Goal: Task Accomplishment & Management: Manage account settings

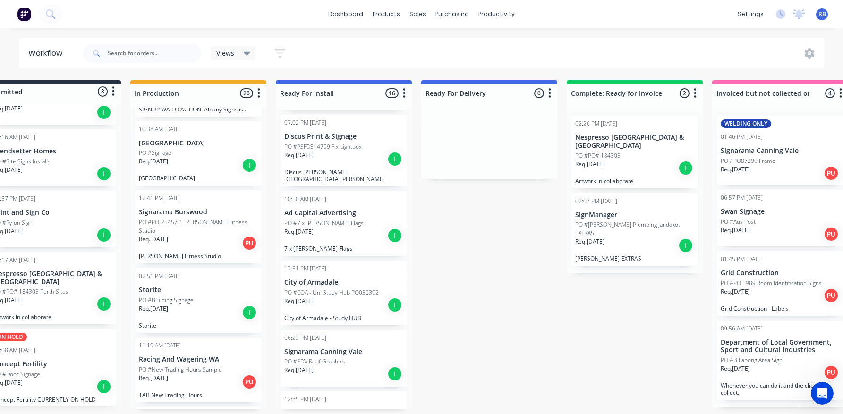
scroll to position [0, 37]
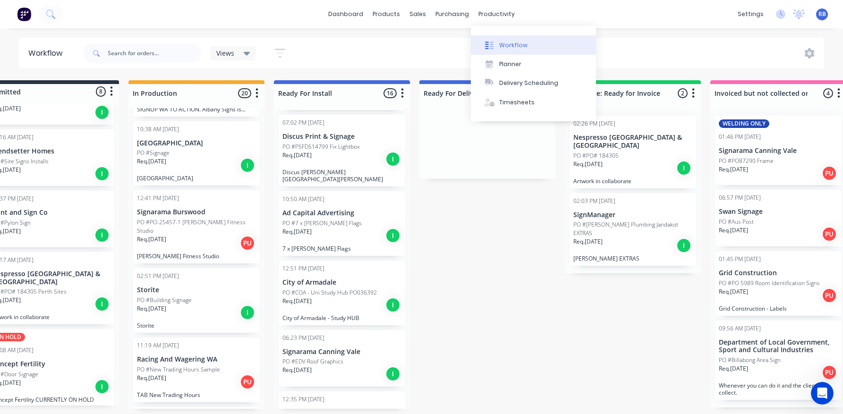
click at [513, 44] on div "Workflow" at bounding box center [513, 45] width 28 height 9
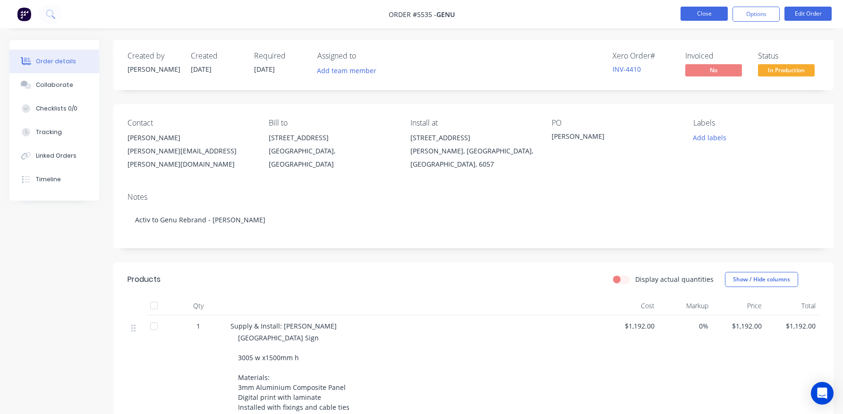
click at [686, 9] on button "Close" at bounding box center [704, 14] width 47 height 14
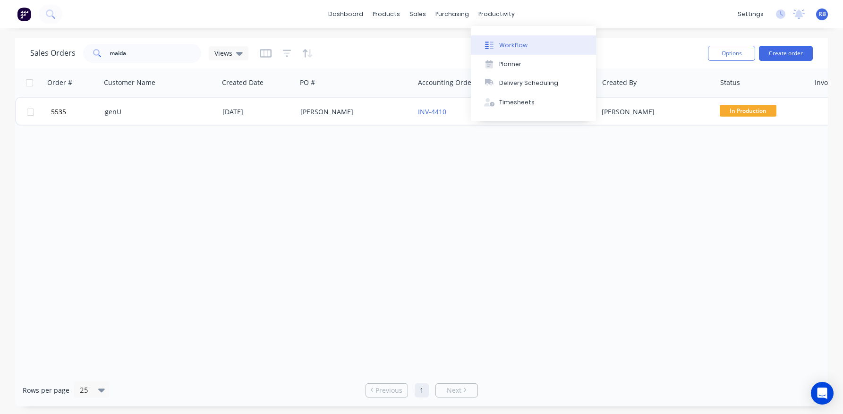
click at [511, 40] on button "Workflow" at bounding box center [533, 44] width 125 height 19
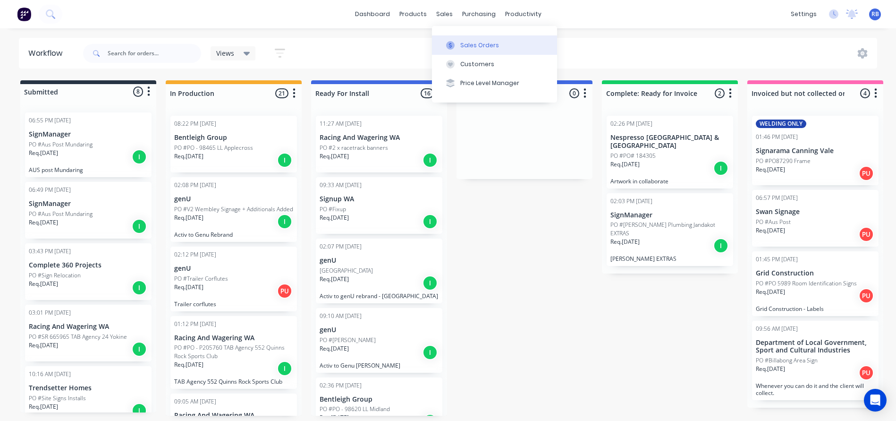
click at [461, 46] on div "Sales Orders" at bounding box center [479, 45] width 39 height 9
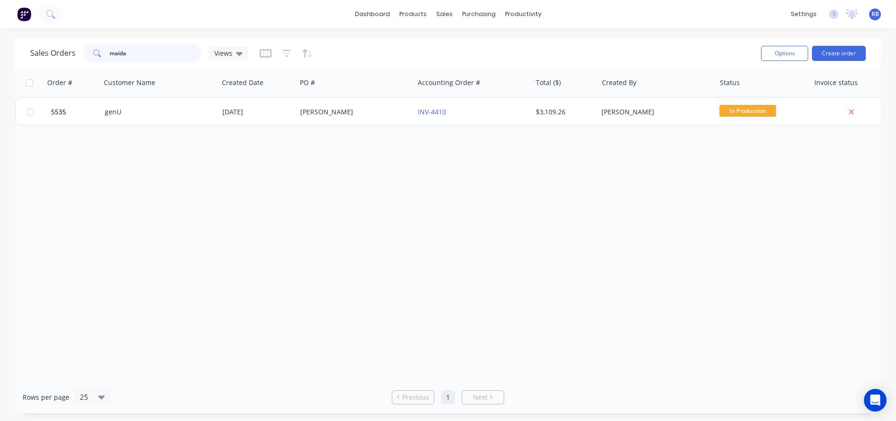
drag, startPoint x: 136, startPoint y: 54, endPoint x: 43, endPoint y: 50, distance: 93.6
click at [43, 50] on div "Sales Orders maida Views" at bounding box center [139, 53] width 218 height 19
type input "signarama canning vale"
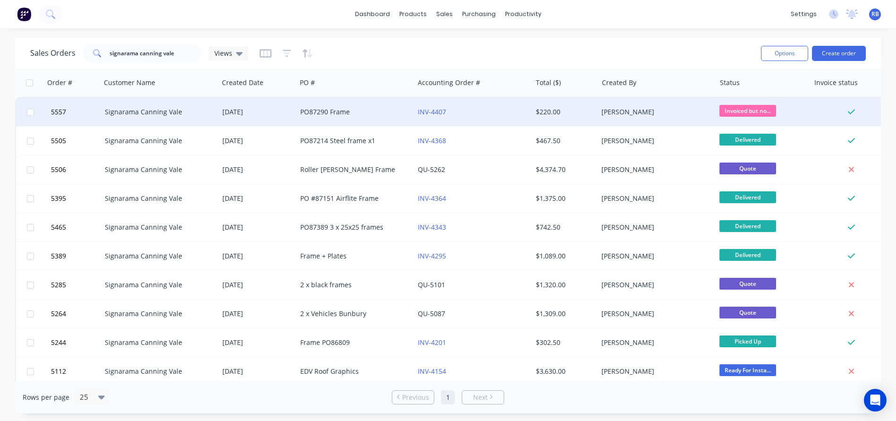
click at [339, 100] on div "PO87290 Frame" at bounding box center [356, 112] width 118 height 28
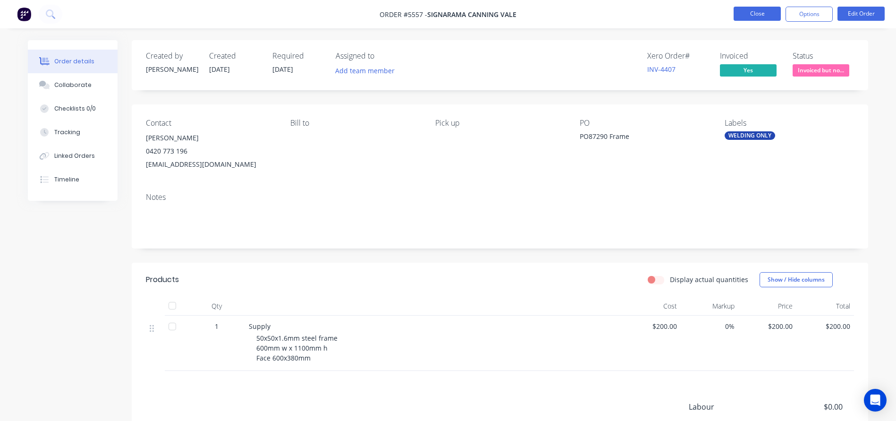
click at [760, 15] on button "Close" at bounding box center [757, 14] width 47 height 14
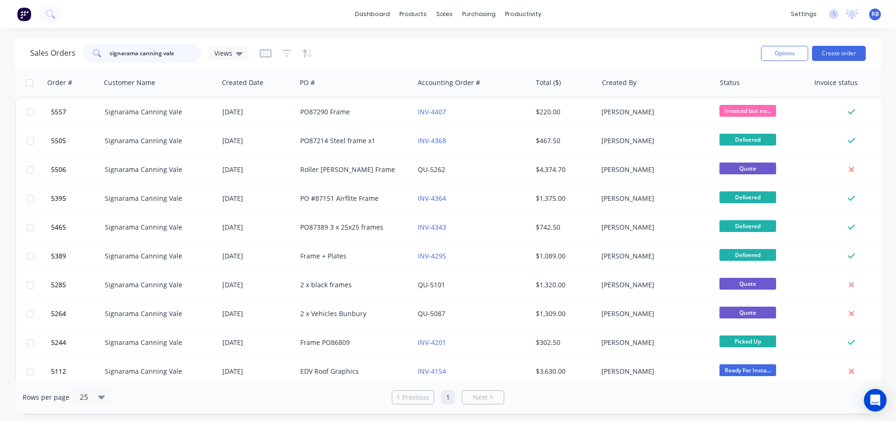
drag, startPoint x: 178, startPoint y: 54, endPoint x: 83, endPoint y: 54, distance: 94.9
click at [83, 54] on div "signarama canning vale" at bounding box center [142, 53] width 118 height 19
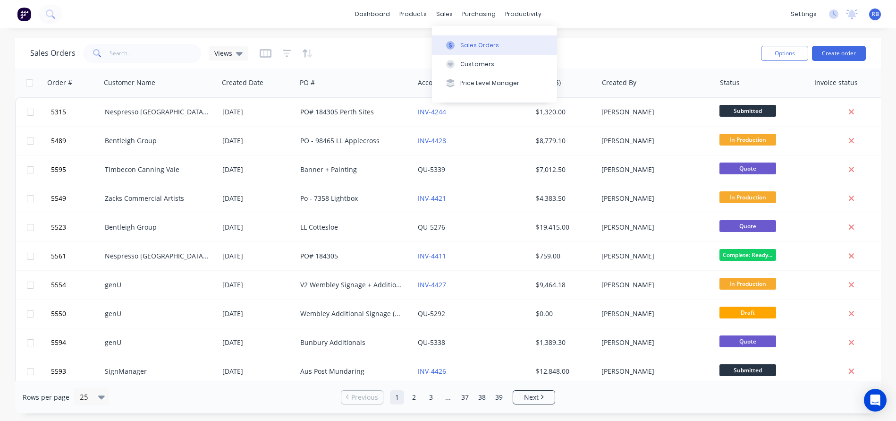
click at [466, 43] on div "Sales Orders" at bounding box center [479, 45] width 39 height 9
click at [140, 52] on input "text" at bounding box center [156, 53] width 92 height 19
type input "24/7"
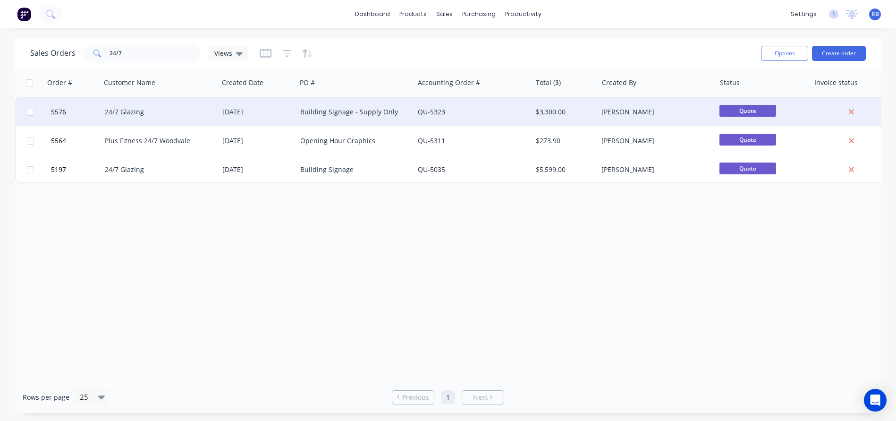
click at [174, 114] on div "24/7 Glazing" at bounding box center [157, 111] width 105 height 9
click at [489, 112] on div "QU-5323" at bounding box center [470, 111] width 105 height 9
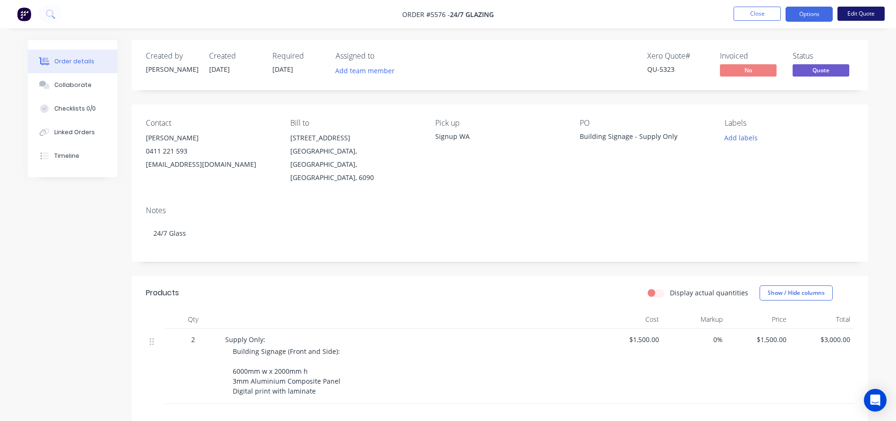
click at [843, 15] on button "Edit Quote" at bounding box center [861, 14] width 47 height 14
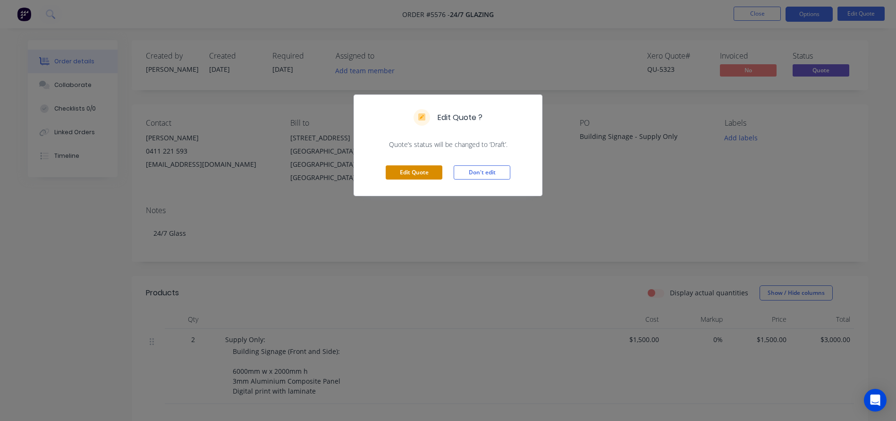
click at [424, 176] on button "Edit Quote" at bounding box center [414, 172] width 57 height 14
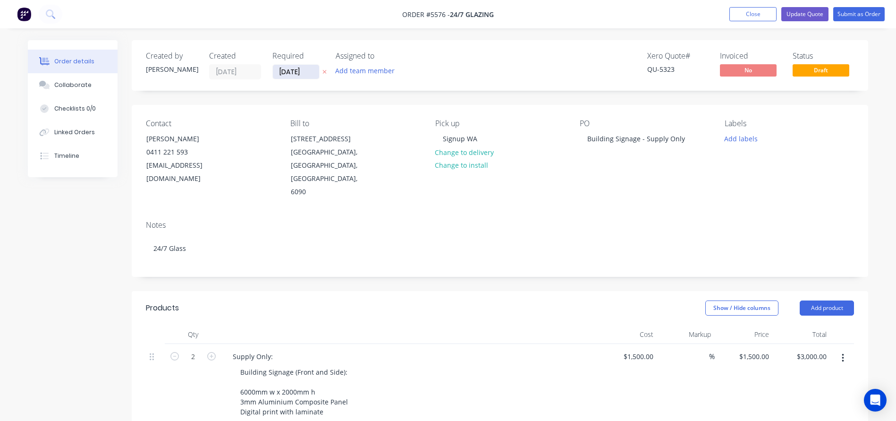
click at [277, 72] on input "05/08/25" at bounding box center [296, 72] width 46 height 14
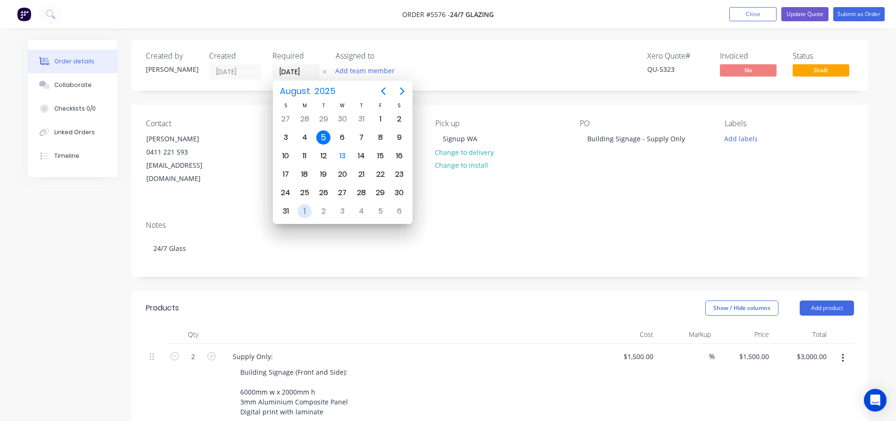
click at [307, 211] on div "1" at bounding box center [305, 211] width 14 height 14
type input "01/09/25"
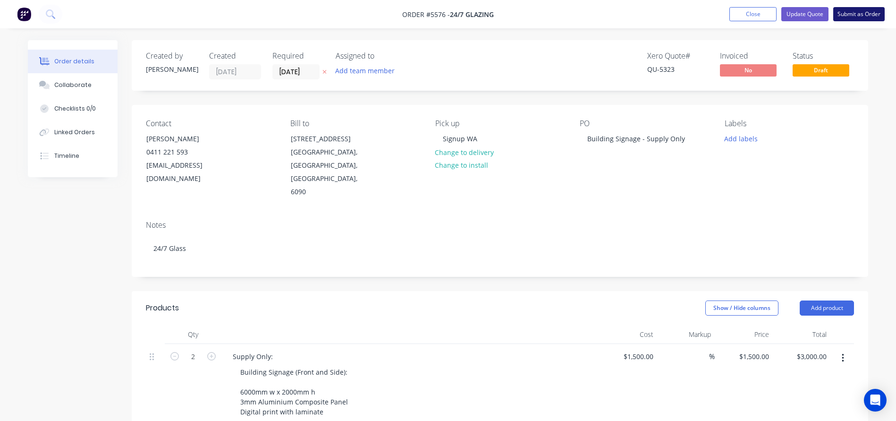
click at [843, 15] on button "Submit as Order" at bounding box center [859, 14] width 51 height 14
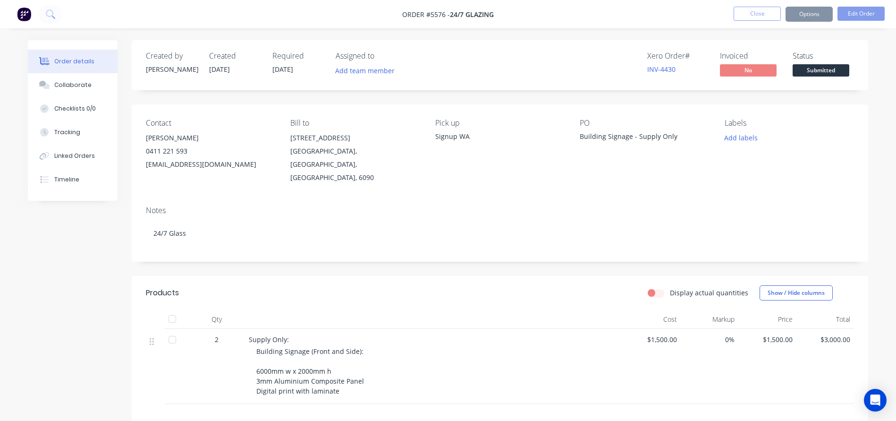
click at [822, 71] on span "Submitted" at bounding box center [821, 70] width 57 height 12
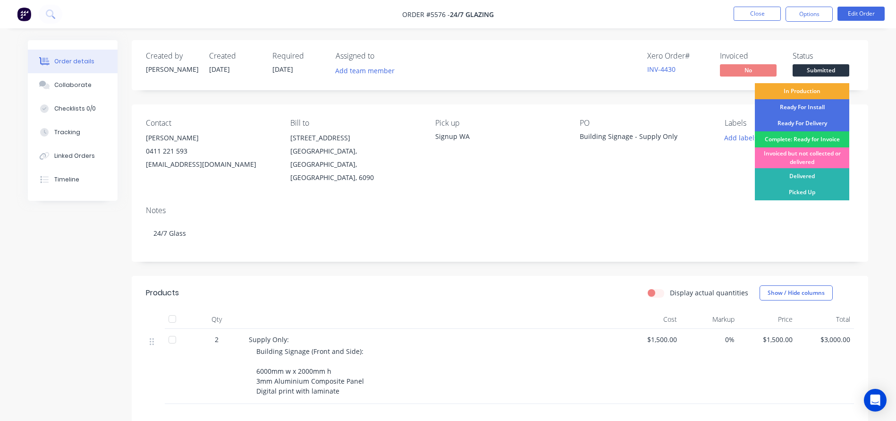
click at [806, 91] on div "In Production" at bounding box center [802, 91] width 94 height 16
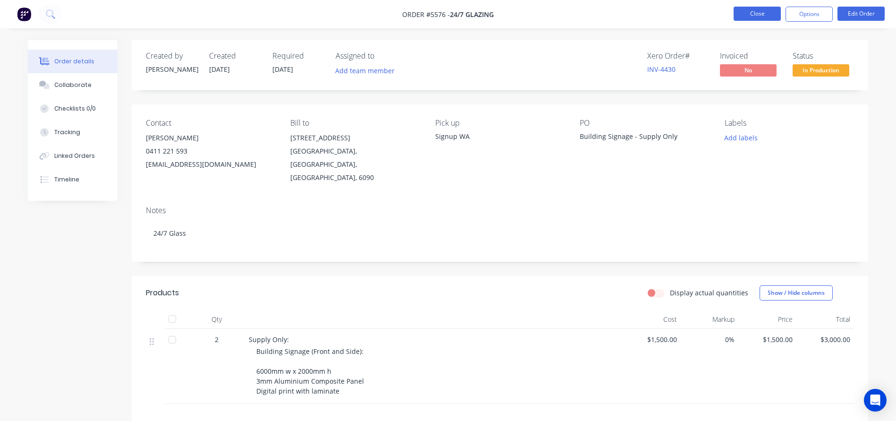
click at [751, 13] on button "Close" at bounding box center [757, 14] width 47 height 14
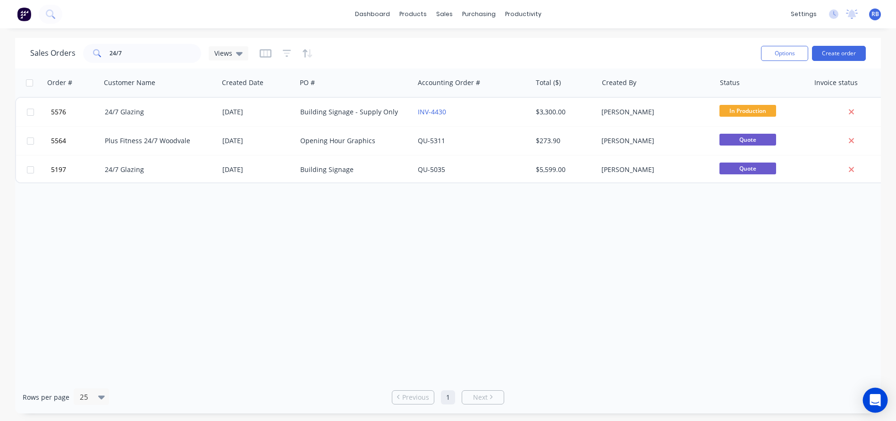
click at [843, 398] on icon "Open Intercom Messenger" at bounding box center [875, 400] width 11 height 12
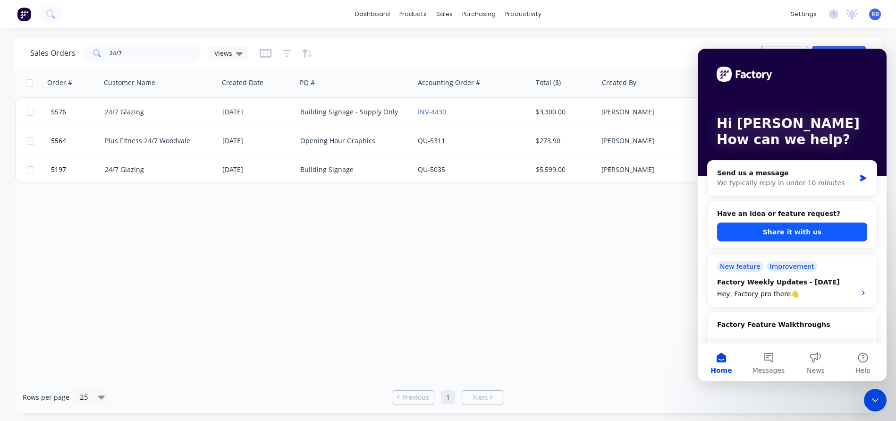
click at [743, 235] on button "Share it with us" at bounding box center [792, 231] width 150 height 19
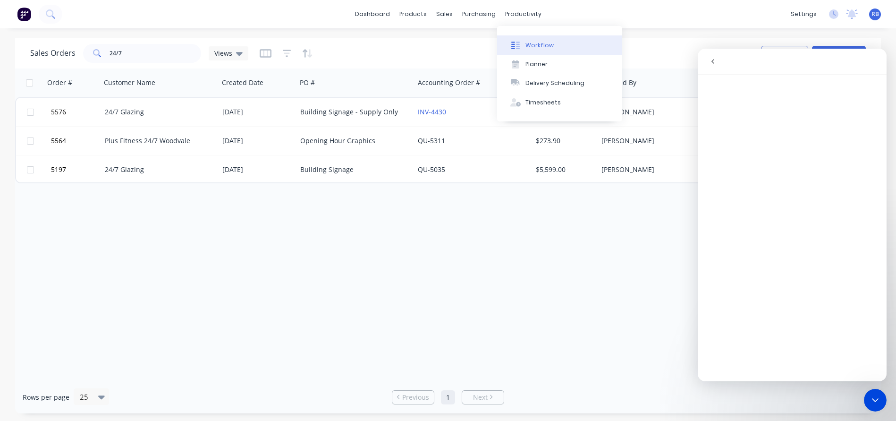
click at [548, 50] on button "Workflow" at bounding box center [559, 44] width 125 height 19
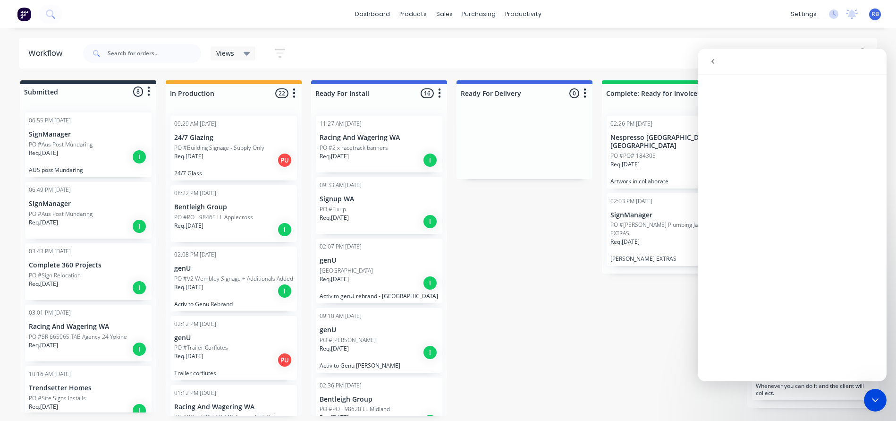
click at [527, 216] on div "Submitted 8 Status colour #273444 hex #273444 Save Cancel Summaries Total order…" at bounding box center [575, 247] width 1164 height 335
click at [710, 60] on icon "go back" at bounding box center [713, 62] width 8 height 8
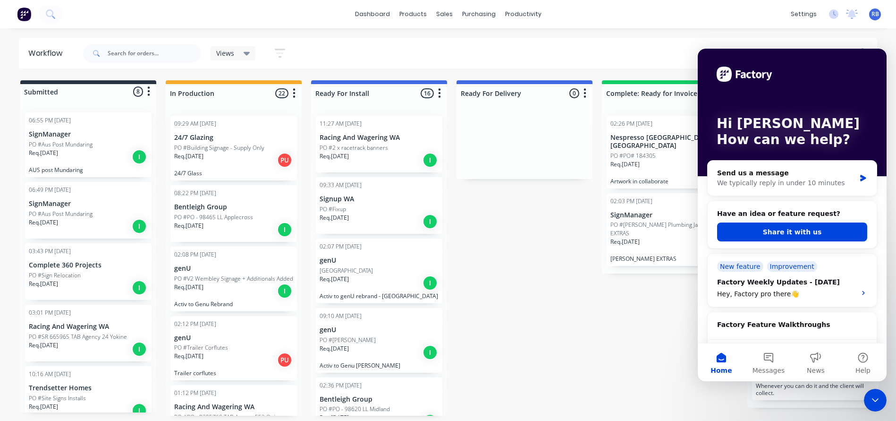
click at [843, 398] on div "Close Intercom Messenger" at bounding box center [875, 400] width 23 height 23
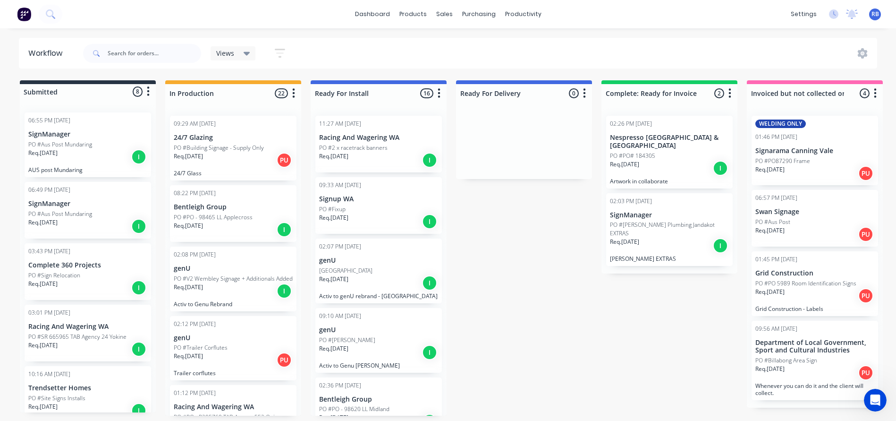
scroll to position [0, 0]
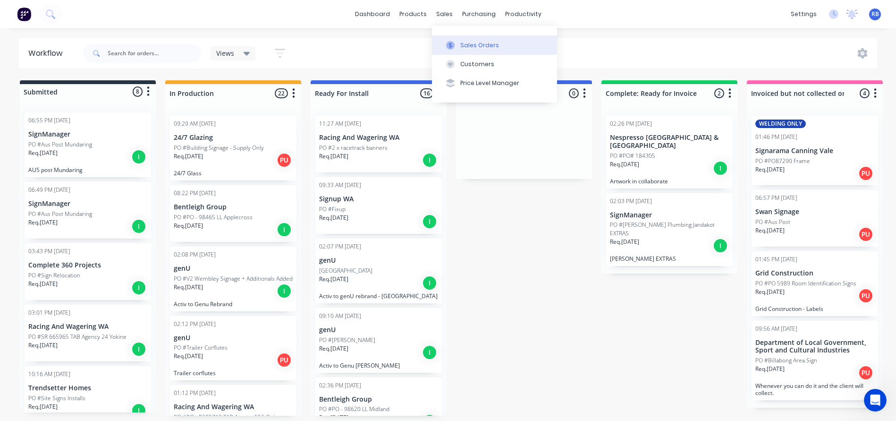
click at [470, 43] on div "Sales Orders" at bounding box center [479, 45] width 39 height 9
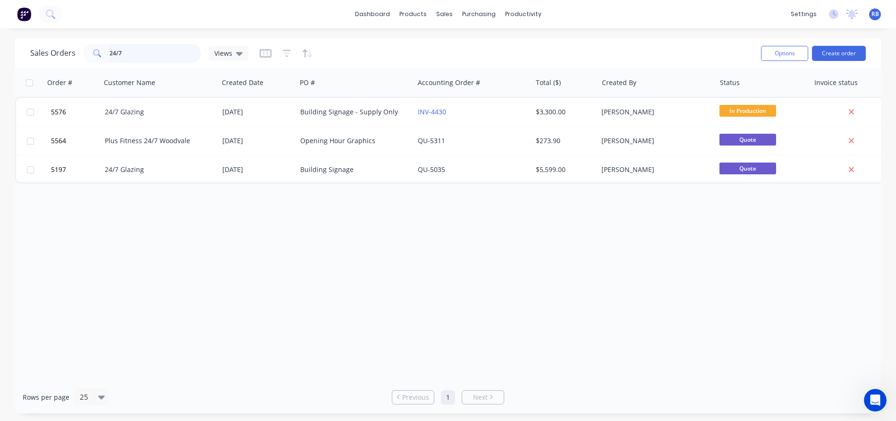
drag, startPoint x: 139, startPoint y: 56, endPoint x: 80, endPoint y: 56, distance: 59.0
click at [80, 56] on div "Sales Orders 24/7 Views" at bounding box center [139, 53] width 218 height 19
type input "carousel"
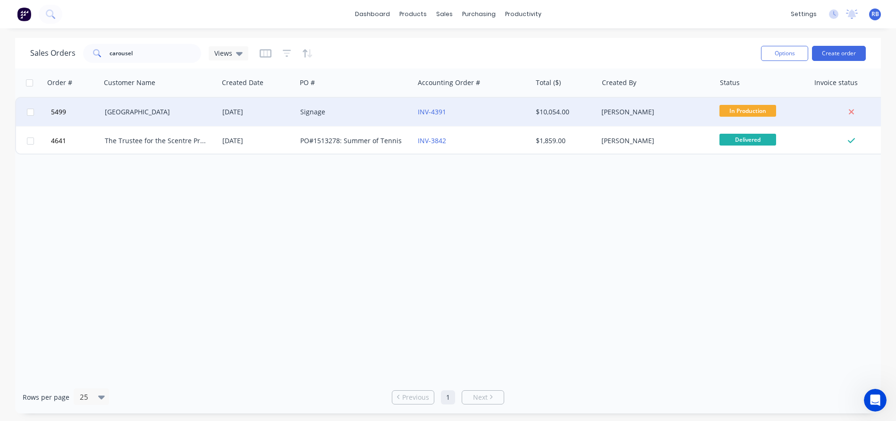
click at [351, 109] on div "Signage" at bounding box center [352, 111] width 105 height 9
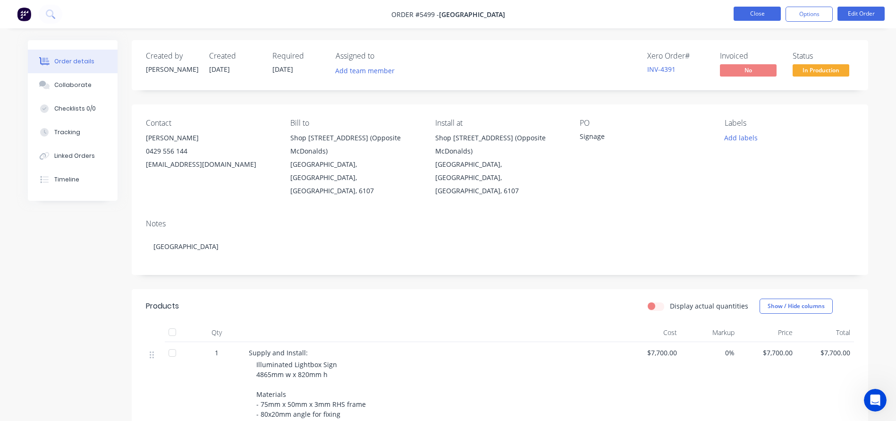
click at [747, 13] on button "Close" at bounding box center [757, 14] width 47 height 14
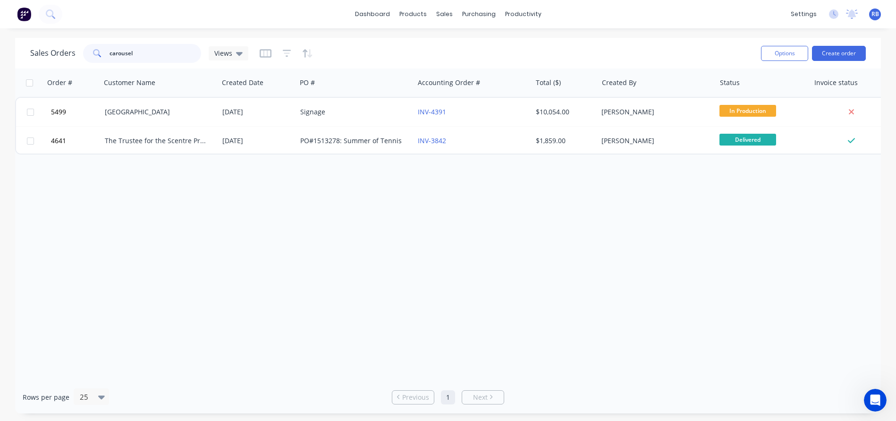
drag, startPoint x: 147, startPoint y: 51, endPoint x: 53, endPoint y: 51, distance: 94.5
click at [53, 51] on div "Sales Orders carousel Views" at bounding box center [139, 53] width 218 height 19
type input "bunbury"
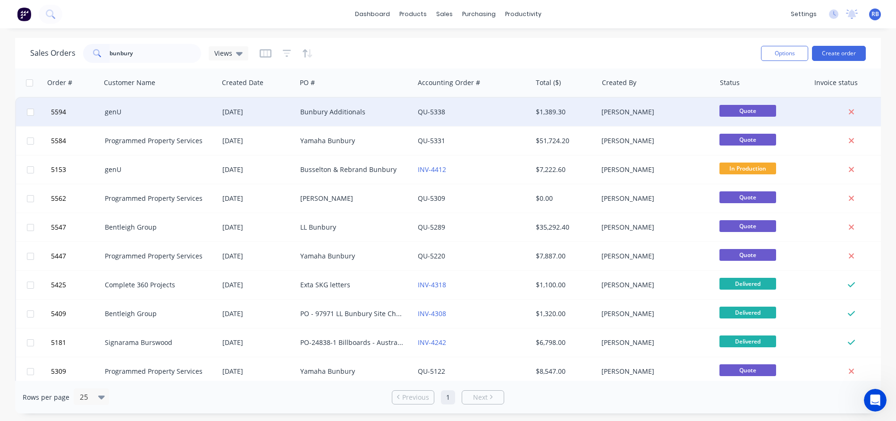
click at [132, 116] on div "genU" at bounding box center [157, 111] width 105 height 9
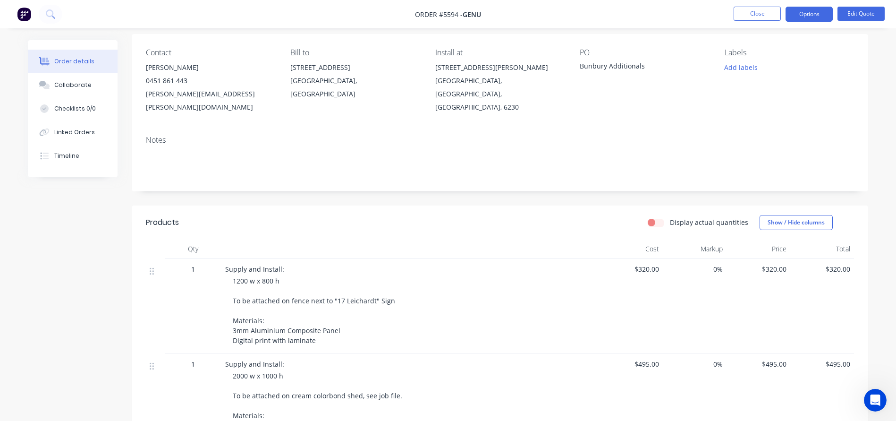
scroll to position [72, 0]
click at [843, 16] on button "Edit Quote" at bounding box center [861, 14] width 47 height 14
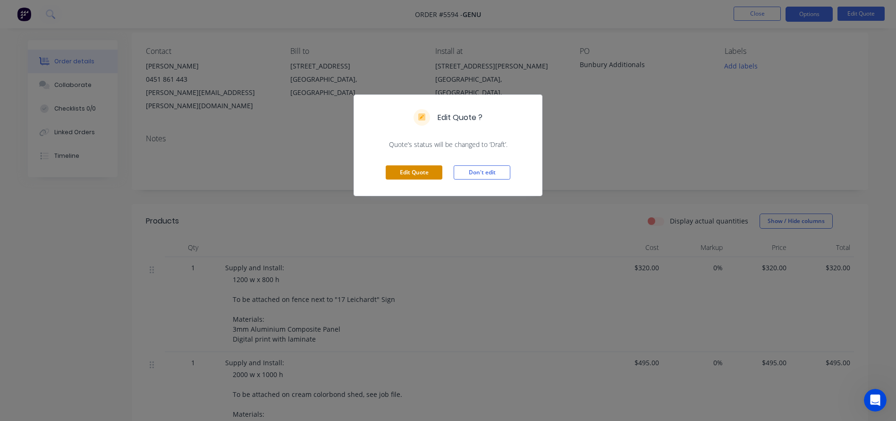
click at [414, 174] on button "Edit Quote" at bounding box center [414, 172] width 57 height 14
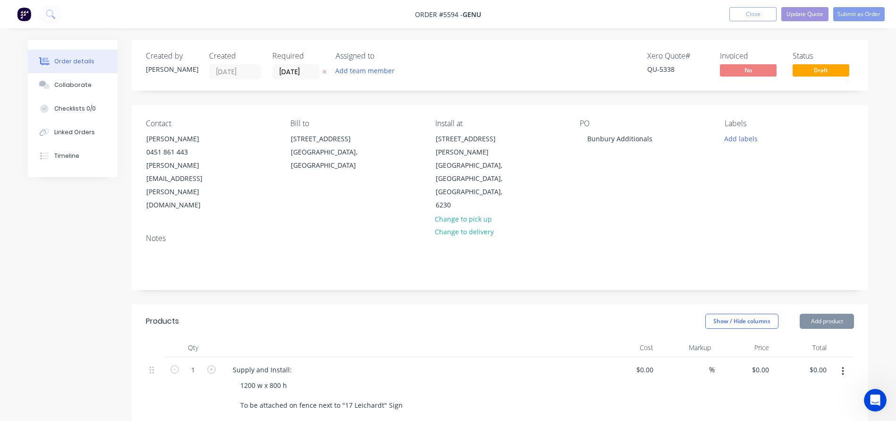
type input "$320.00"
type input "$495.00"
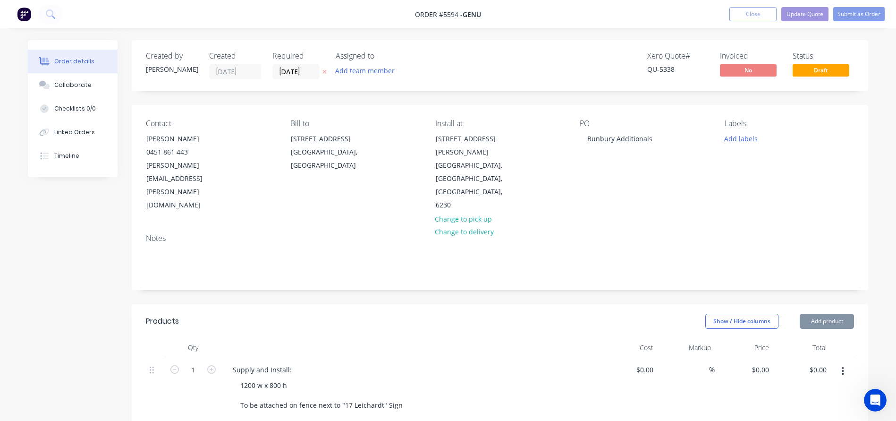
type input "$495.00"
type input "$448.00"
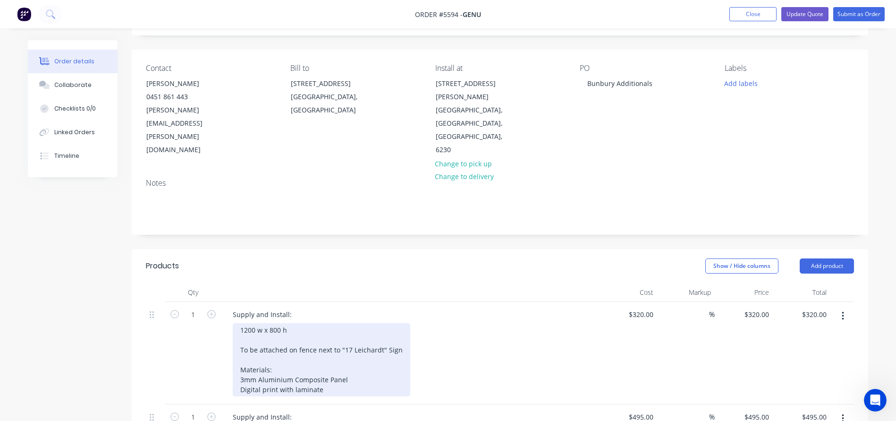
scroll to position [58, 0]
click at [236, 321] on div "1200 w x 800 h To be attached on fence next to "17 Leichardt" Sign Materials: 3…" at bounding box center [322, 357] width 178 height 73
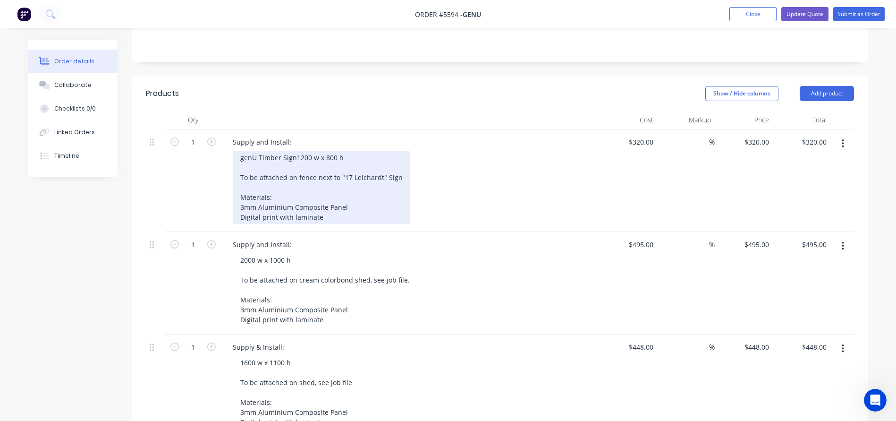
scroll to position [229, 0]
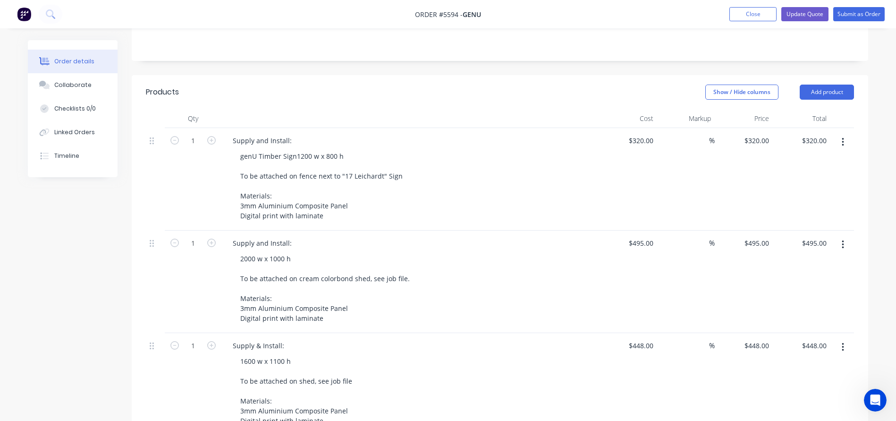
click at [301, 236] on div "Supply and Install:" at bounding box center [410, 243] width 370 height 14
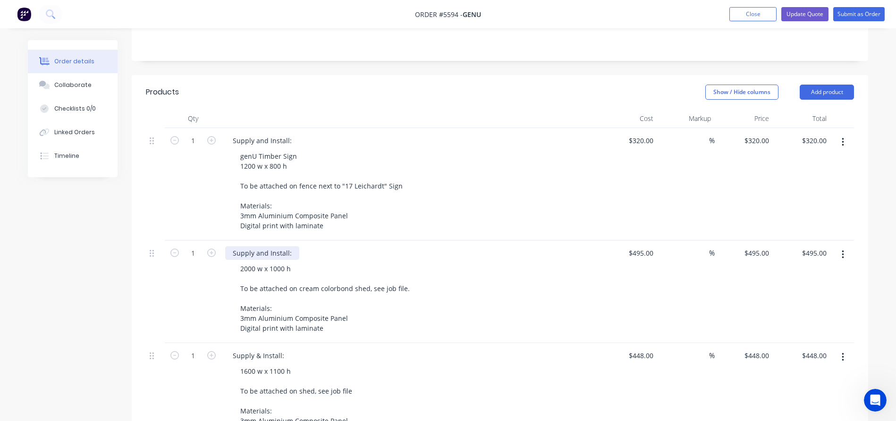
click at [292, 246] on div "Supply and Install:" at bounding box center [262, 253] width 74 height 14
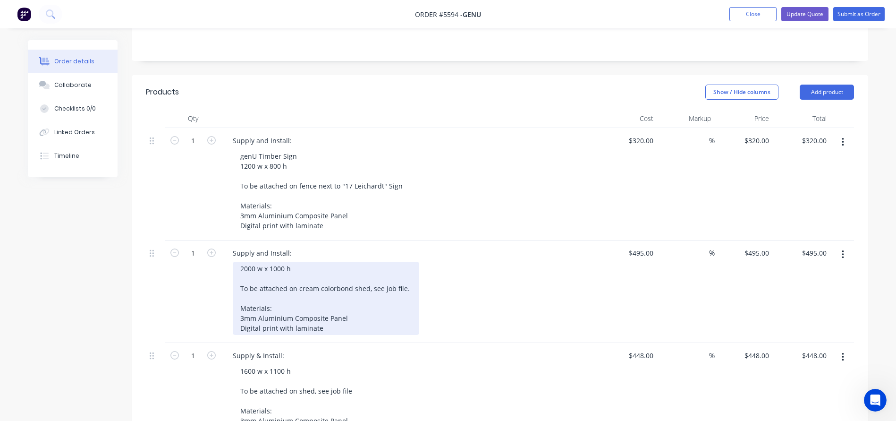
click at [240, 262] on div "2000 w x 1000 h To be attached on cream colorbond shed, see job file. Materials…" at bounding box center [326, 298] width 187 height 73
drag, startPoint x: 314, startPoint y: 228, endPoint x: 211, endPoint y: 220, distance: 103.3
click at [211, 240] on div "1 Supply and Install: genU Property Care 2000 w x 1000 h To be attached on crea…" at bounding box center [500, 291] width 708 height 102
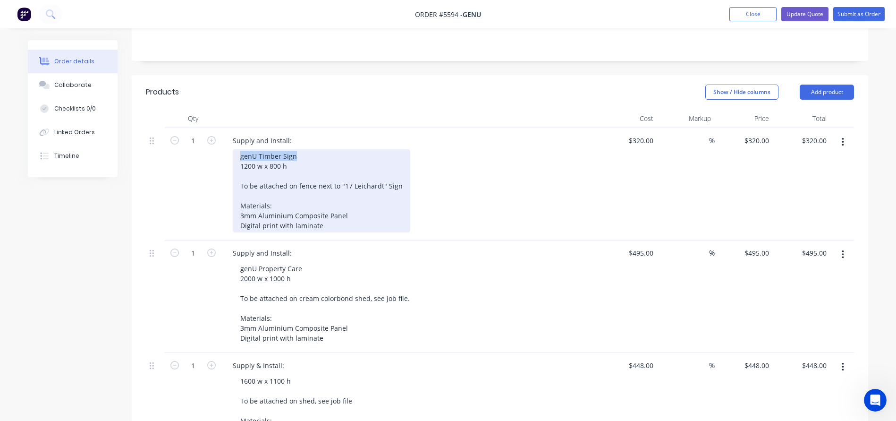
drag, startPoint x: 250, startPoint y: 115, endPoint x: 230, endPoint y: 115, distance: 20.3
click at [230, 128] on div "Supply and Install: genU Timber Sign 1200 w x 800 h To be attached on fence nex…" at bounding box center [410, 184] width 378 height 112
copy div "genU Timber Sign"
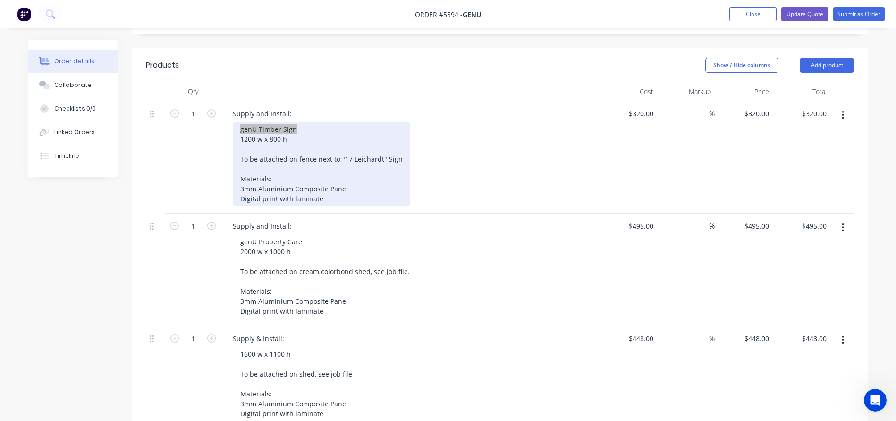
scroll to position [260, 0]
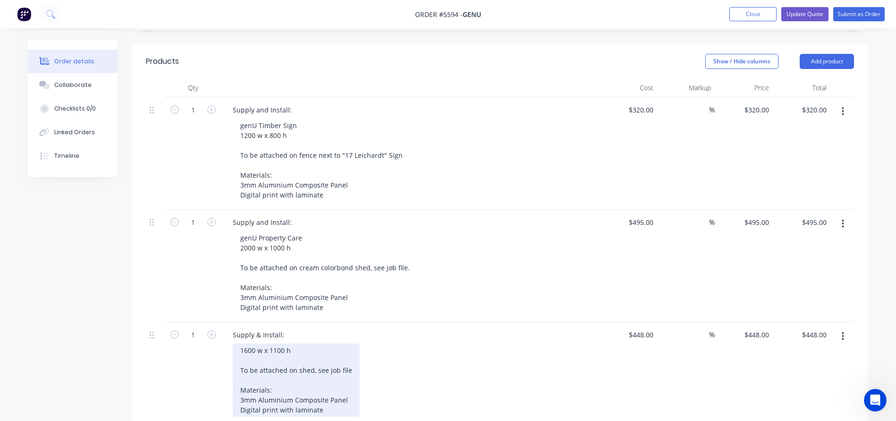
click at [238, 343] on div "1600 w x 1100 h To be attached on shed, see job file Materials: 3mm Aluminium C…" at bounding box center [296, 379] width 127 height 73
click at [236, 343] on div "genU Timber Sign 1600 w x 1100 h To be attached on shed, see job file Materials…" at bounding box center [296, 389] width 127 height 93
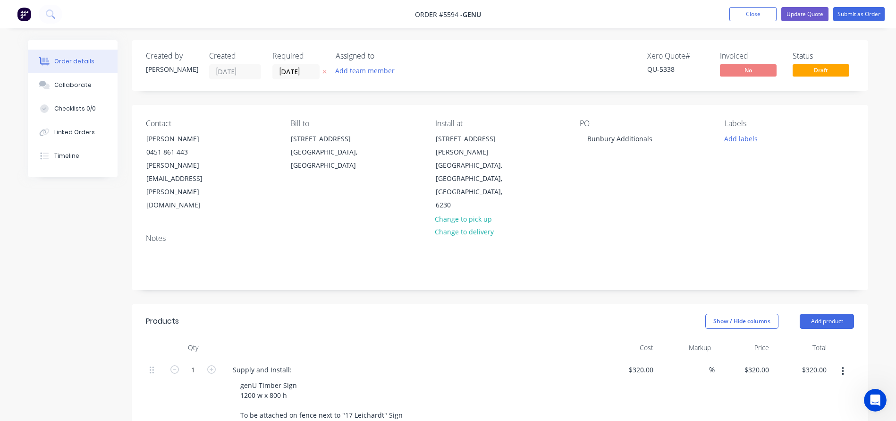
scroll to position [0, 0]
click at [807, 17] on button "Update Quote" at bounding box center [805, 14] width 47 height 14
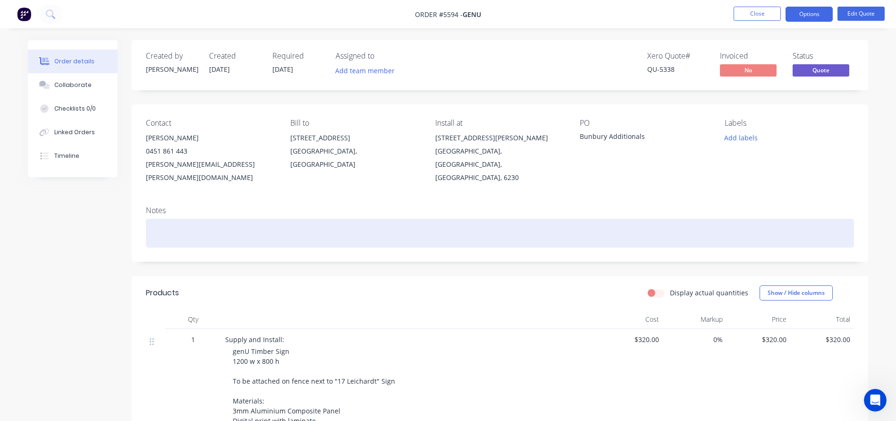
click at [169, 222] on div at bounding box center [500, 233] width 708 height 29
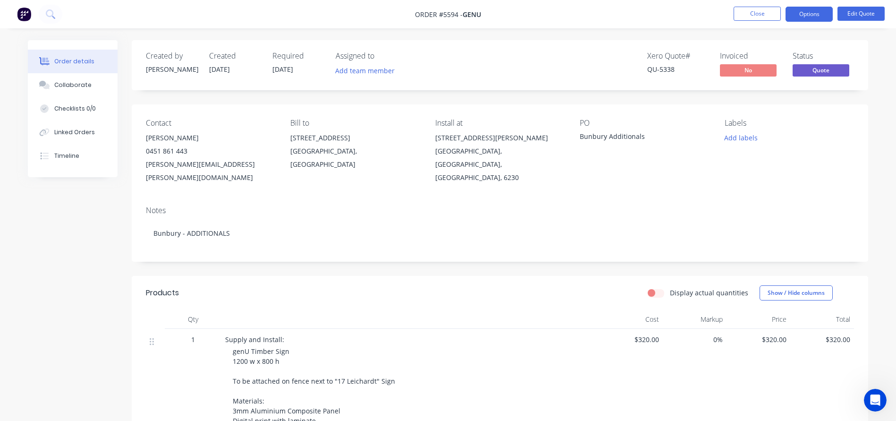
click at [318, 141] on div "327 Cambridge Street" at bounding box center [354, 137] width 129 height 13
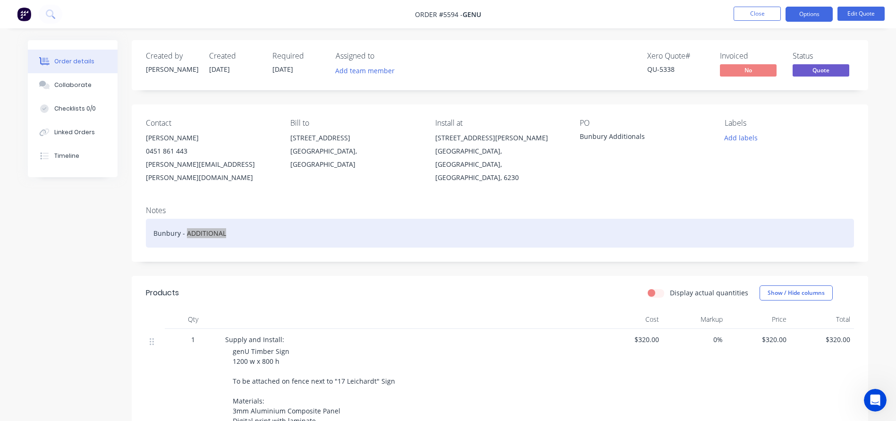
drag, startPoint x: 86, startPoint y: 30, endPoint x: 222, endPoint y: 218, distance: 232.0
click at [222, 219] on div "Bunbury - ADDITIONAL" at bounding box center [500, 233] width 708 height 29
click at [220, 219] on div "Bunbury - ADDITIONAL" at bounding box center [500, 233] width 708 height 29
